Goal: Task Accomplishment & Management: Use online tool/utility

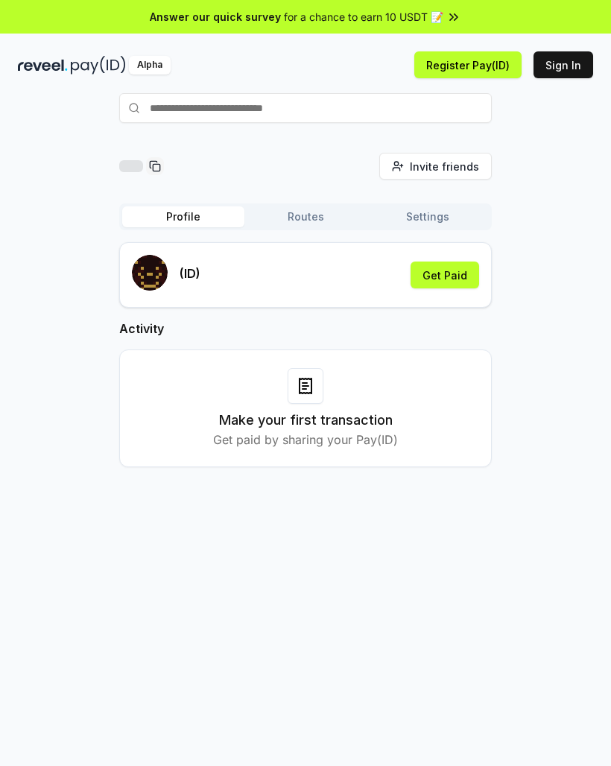
click at [445, 276] on button "Get Paid" at bounding box center [444, 274] width 69 height 27
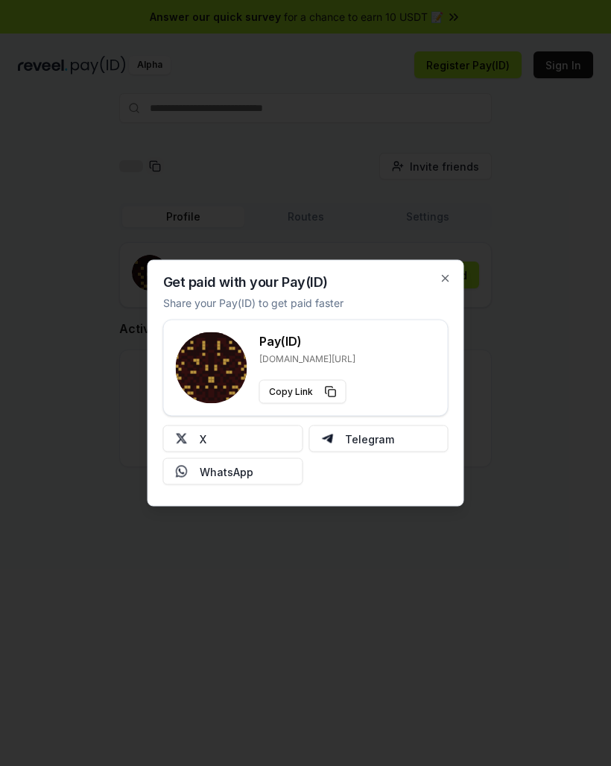
click at [264, 438] on button "X" at bounding box center [233, 438] width 140 height 27
click at [426, 275] on div "Get paid with your Pay(ID) Share your Pay(ID) to get paid faster Pay(ID) [DOMAI…" at bounding box center [306, 383] width 317 height 247
click at [446, 276] on icon "button" at bounding box center [446, 279] width 12 height 12
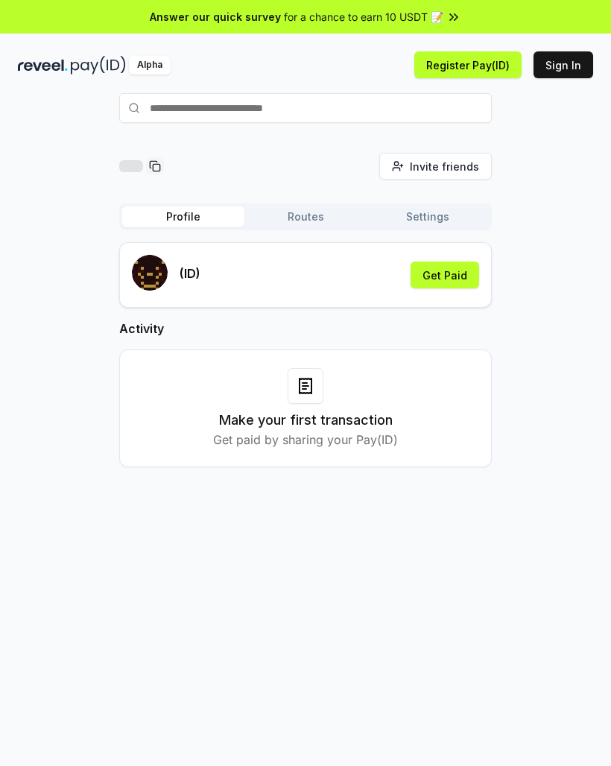
click at [3, 255] on div "Invite friends Invite Profile Routes Settings (ID) Get Paid Activity Make your …" at bounding box center [305, 485] width 611 height 724
click at [441, 279] on button "Get Paid" at bounding box center [444, 274] width 69 height 27
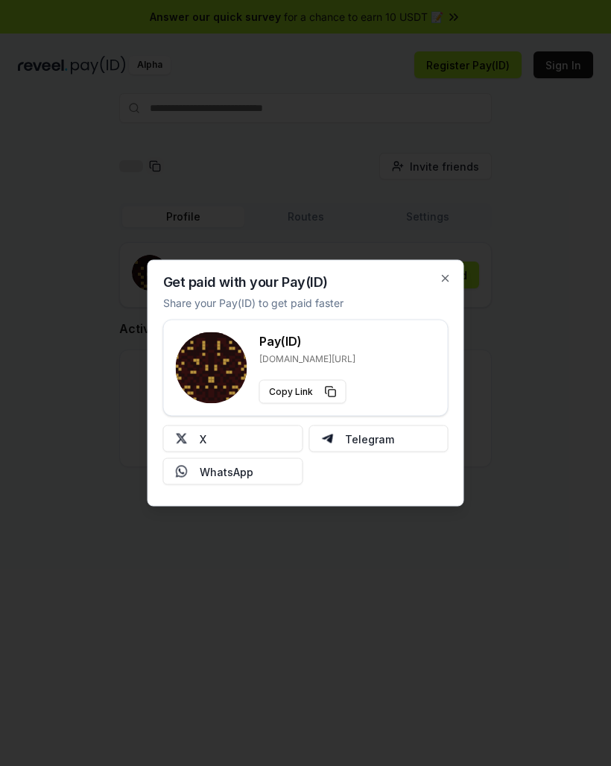
click at [256, 441] on button "X" at bounding box center [233, 438] width 140 height 27
